Goal: Task Accomplishment & Management: Use online tool/utility

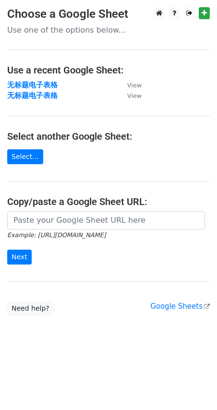
click at [35, 225] on input "url" at bounding box center [106, 220] width 198 height 18
click at [72, 221] on input "url" at bounding box center [106, 220] width 198 height 18
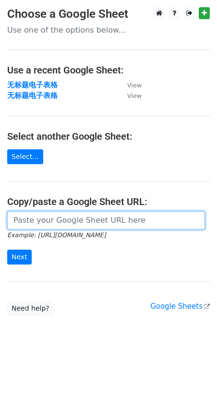
paste input "https://docs.google.com/spreadsheets/d/1JuArBifkyQXk_qW46SzlQ5JvpD4r_Sttl1bpQh7…"
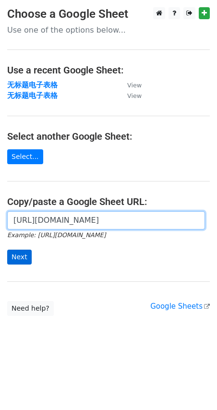
type input "https://docs.google.com/spreadsheets/d/1JuArBifkyQXk_qW46SzlQ5JvpD4r_Sttl1bpQh7…"
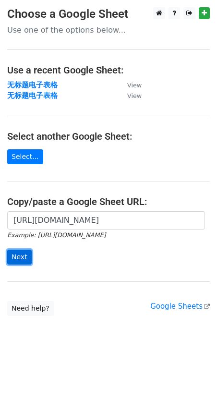
scroll to position [0, 0]
click at [22, 253] on input "Next" at bounding box center [19, 257] width 24 height 15
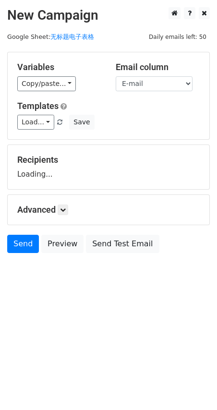
click at [158, 83] on select "Name E-mail" at bounding box center [154, 83] width 77 height 15
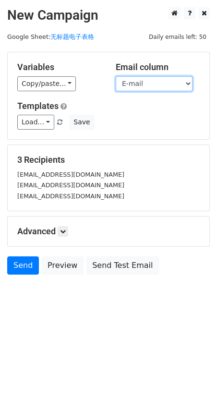
click at [160, 81] on select "Name E-mail" at bounding box center [154, 83] width 77 height 15
click at [116, 76] on select "Name E-mail" at bounding box center [154, 83] width 77 height 15
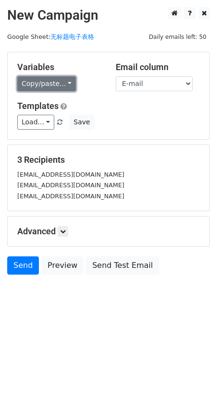
click at [72, 88] on link "Copy/paste..." at bounding box center [46, 83] width 59 height 15
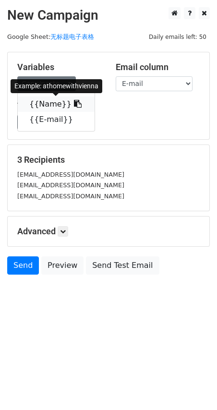
click at [57, 100] on link "{{Name}}" at bounding box center [56, 104] width 77 height 15
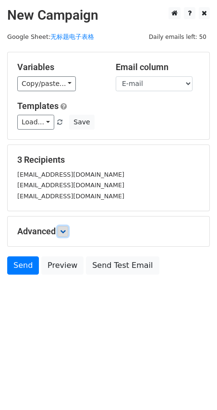
click at [65, 236] on link at bounding box center [63, 231] width 11 height 11
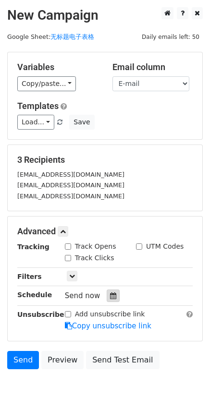
click at [114, 295] on icon at bounding box center [113, 295] width 6 height 7
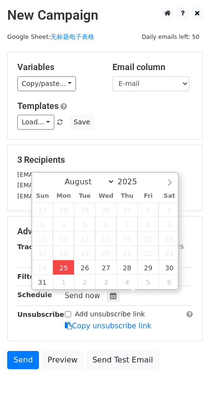
type input "[DATE] 18:06"
type input "06"
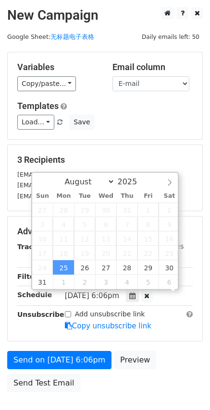
scroll to position [0, 0]
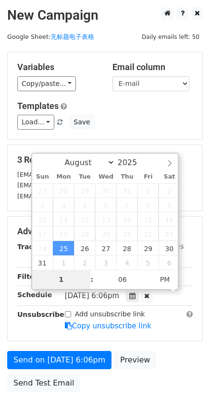
type input "10"
type input "[DATE] 22:06"
click at [23, 334] on div "Advanced Tracking Track Opens UTM Codes Track Clicks Filters Only include sprea…" at bounding box center [105, 279] width 194 height 124
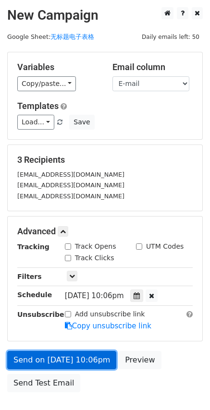
click at [89, 362] on link "Send on [DATE] 10:06pm" at bounding box center [61, 360] width 109 height 18
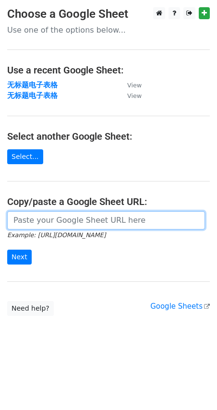
click at [51, 218] on input "url" at bounding box center [106, 220] width 198 height 18
paste input "https://docs.google.com/spreadsheets/d/1JuArBifkyQXk_qW46SzlQ5JvpD4r_Sttl1bpQh7…"
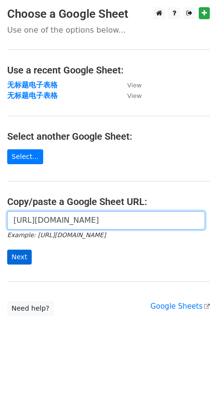
type input "https://docs.google.com/spreadsheets/d/1JuArBifkyQXk_qW46SzlQ5JvpD4r_Sttl1bpQh7…"
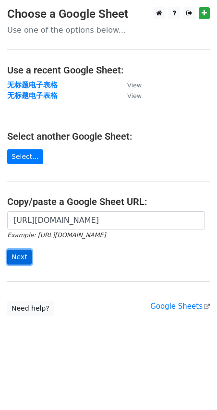
scroll to position [0, 0]
click at [18, 255] on input "Next" at bounding box center [19, 257] width 24 height 15
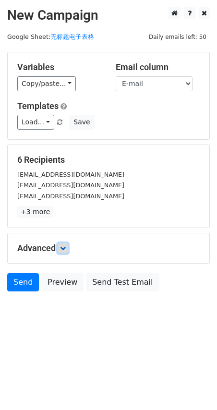
click at [62, 247] on icon at bounding box center [63, 248] width 6 height 6
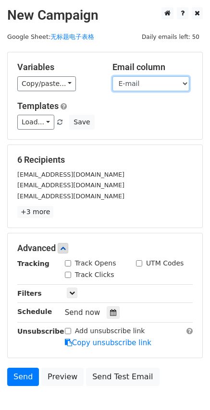
click at [174, 77] on select "Name E-mail" at bounding box center [150, 83] width 77 height 15
click at [112, 76] on select "Name E-mail" at bounding box center [150, 83] width 77 height 15
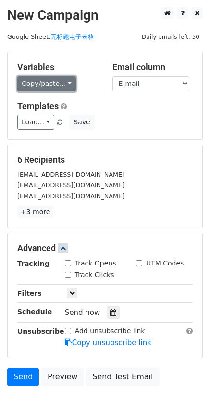
click at [69, 84] on link "Copy/paste..." at bounding box center [46, 83] width 59 height 15
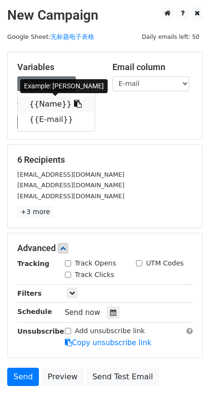
click at [62, 100] on link "{{Name}}" at bounding box center [56, 104] width 77 height 15
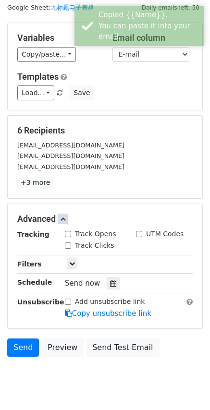
scroll to position [58, 0]
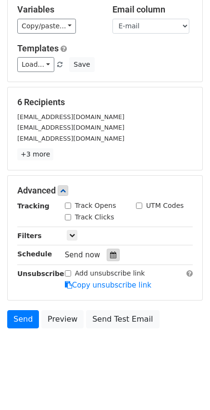
click at [110, 252] on icon at bounding box center [113, 255] width 6 height 7
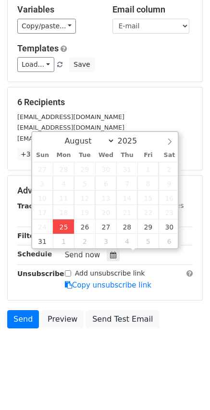
type input "2025-08-25 18:09"
type input "06"
type input "09"
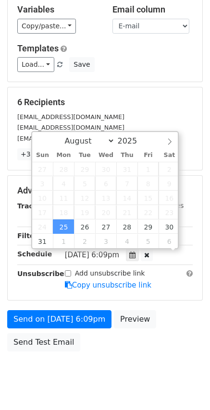
scroll to position [0, 0]
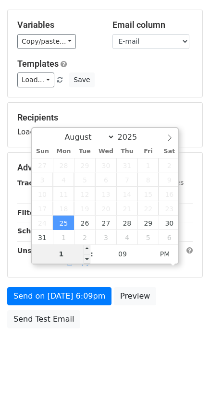
type input "10"
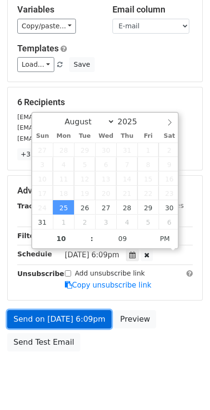
type input "2025-08-25 22:09"
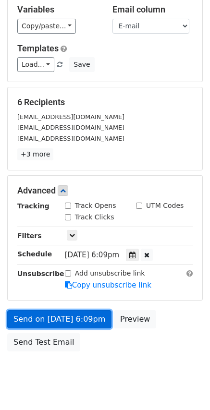
click at [28, 316] on link "Send on Aug 25 at 6:09pm" at bounding box center [59, 319] width 104 height 18
